Goal: Find specific page/section: Find specific page/section

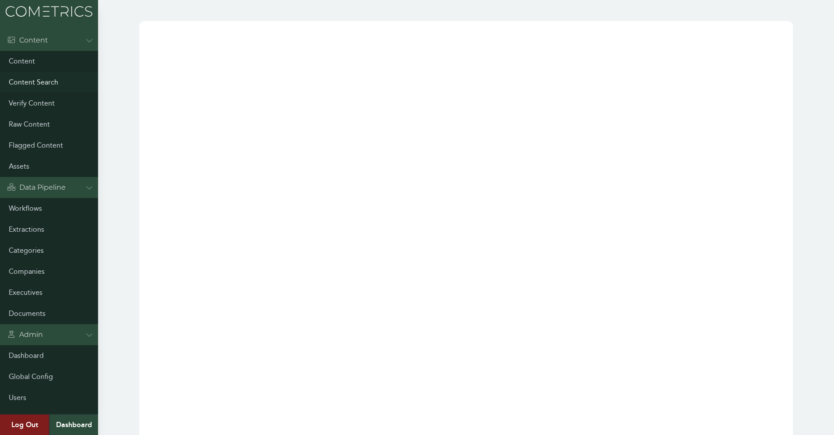
click at [44, 77] on link "Content Search" at bounding box center [49, 82] width 98 height 21
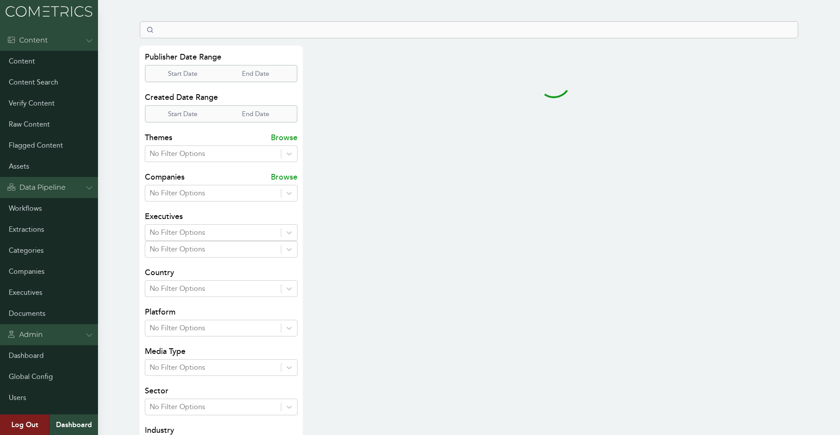
select select "50"
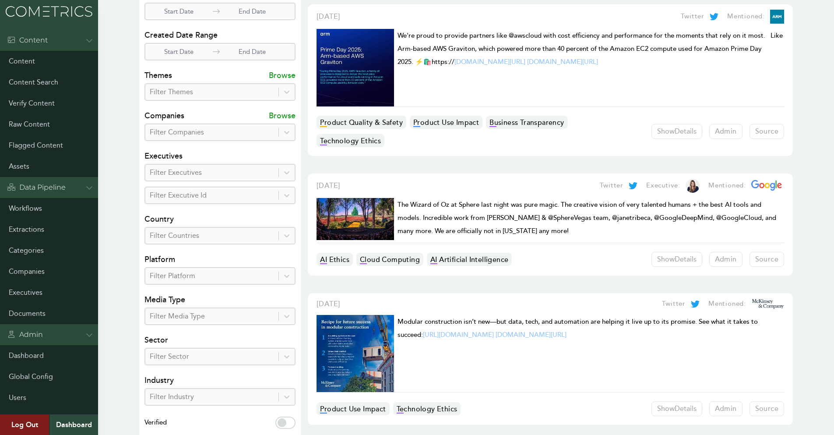
scroll to position [219, 0]
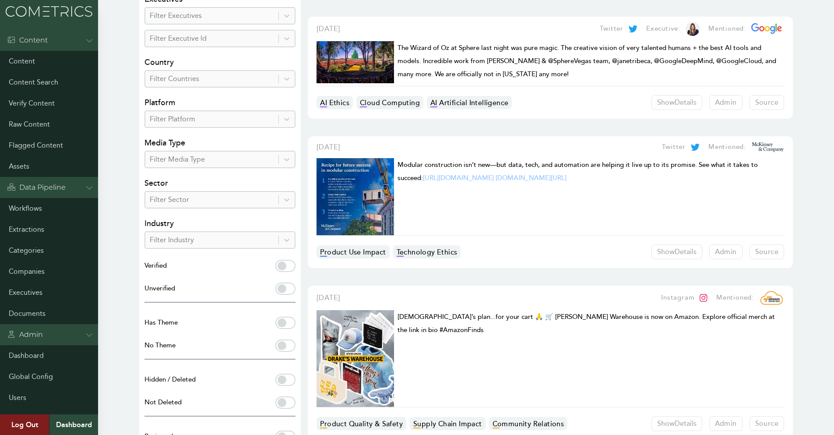
click at [286, 266] on label "Verified" at bounding box center [219, 267] width 151 height 14
click at [286, 266] on input "Verified" at bounding box center [285, 266] width 20 height 12
checkbox input "true"
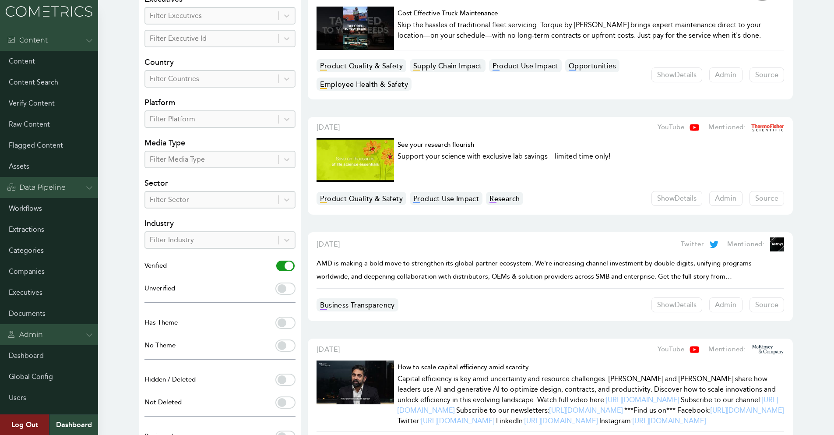
scroll to position [0, 0]
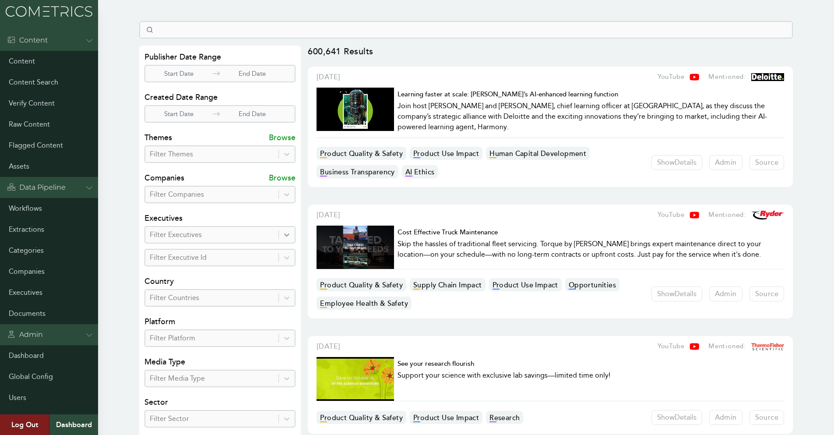
click at [283, 235] on icon at bounding box center [286, 234] width 9 height 9
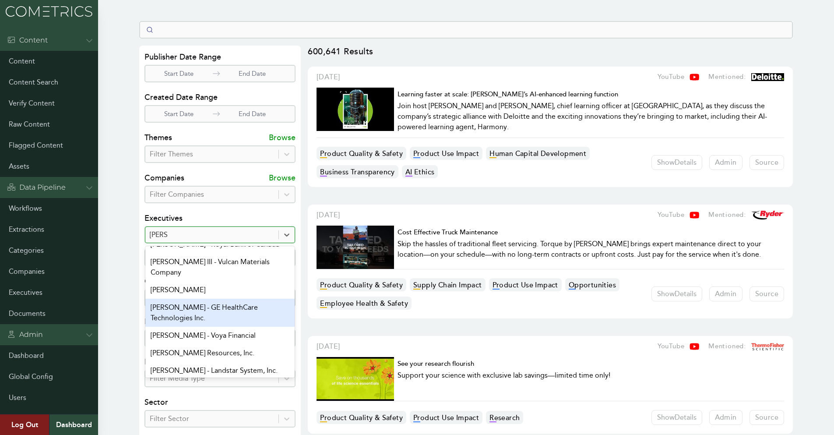
scroll to position [152, 0]
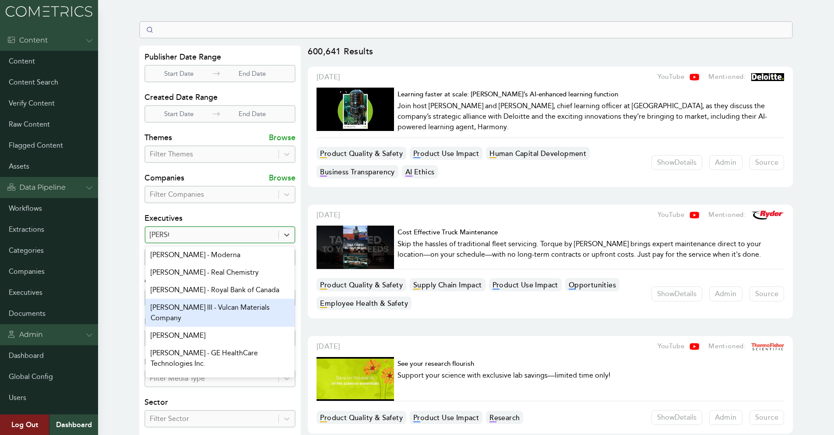
type input "[PERSON_NAME]"
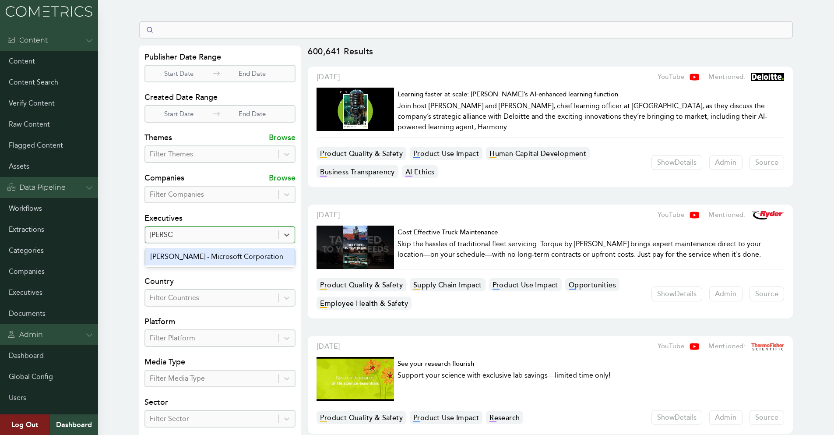
click at [266, 255] on div "[PERSON_NAME] - Microsoft Corporation" at bounding box center [219, 257] width 149 height 18
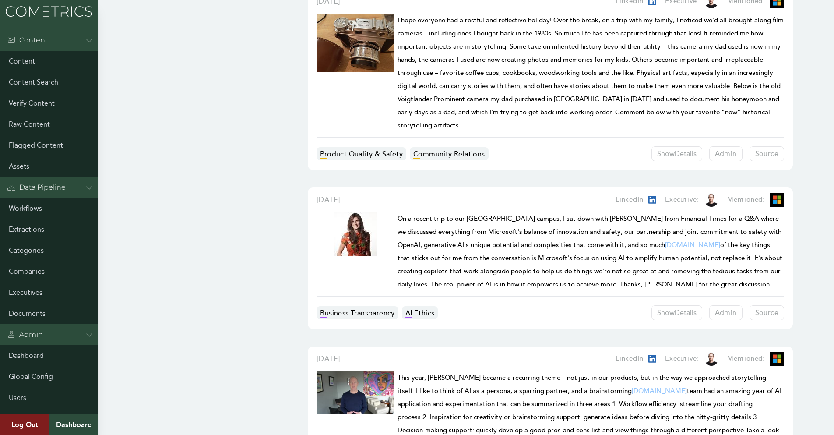
scroll to position [8774, 0]
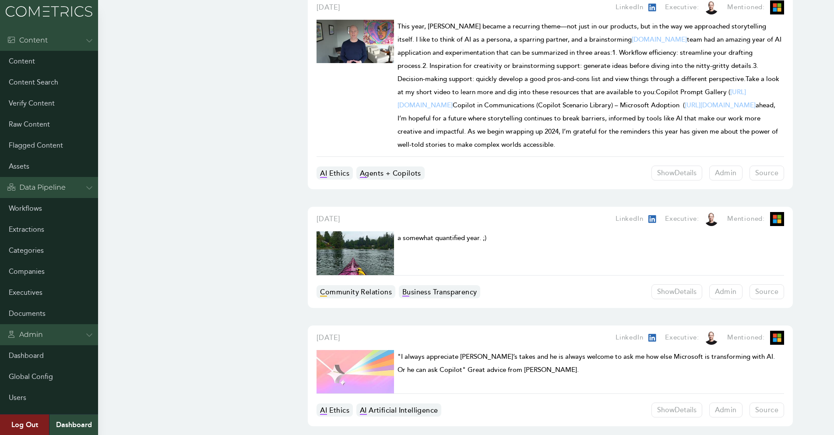
drag, startPoint x: 143, startPoint y: 323, endPoint x: 178, endPoint y: 433, distance: 114.8
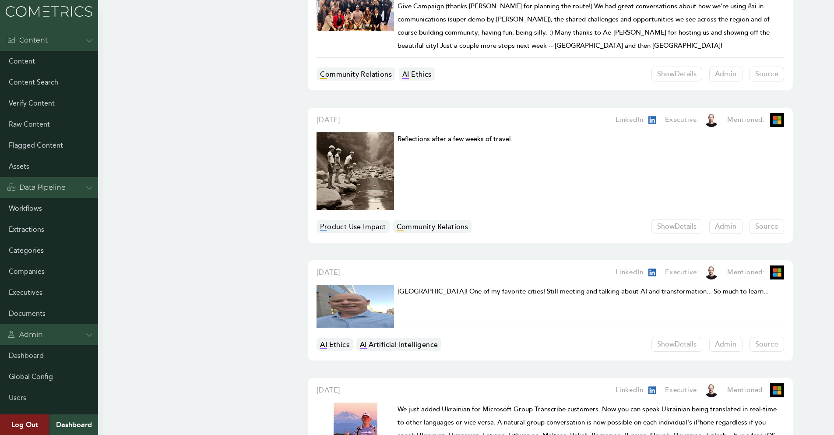
scroll to position [6504, 0]
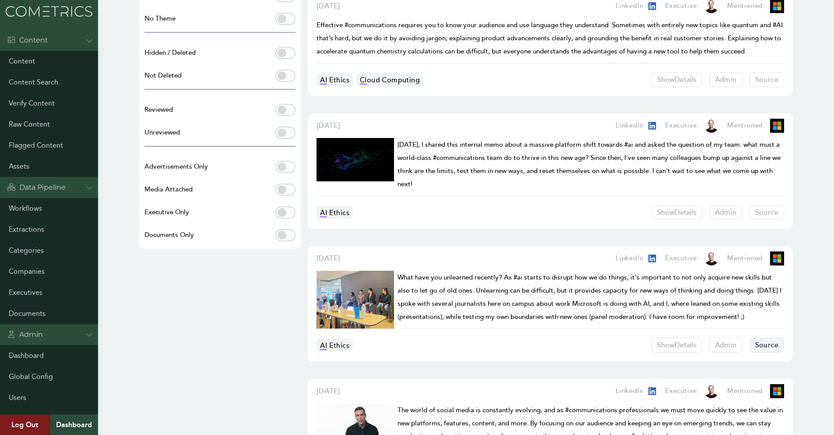
scroll to position [420, 0]
